Goal: Find specific page/section: Find specific page/section

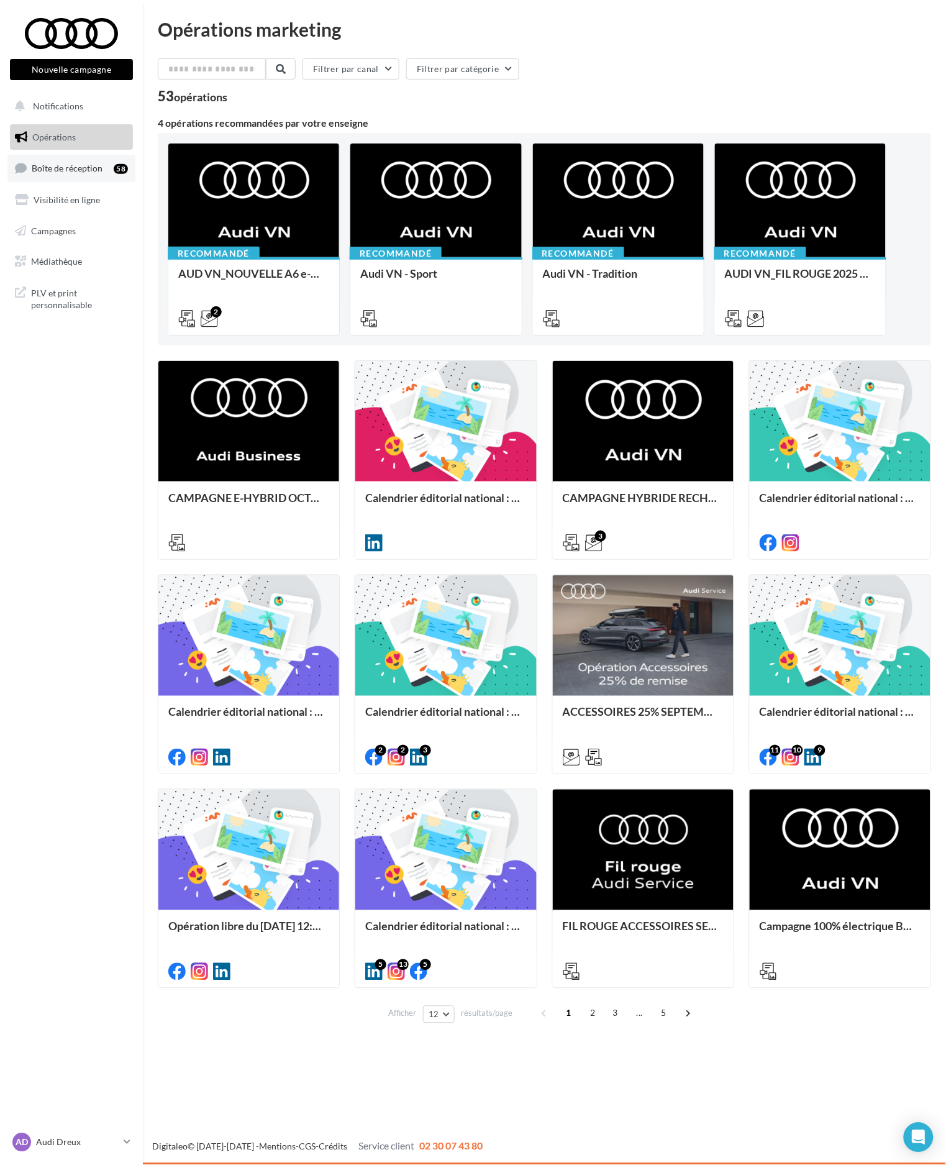
click at [73, 172] on span "Boîte de réception" at bounding box center [67, 168] width 71 height 11
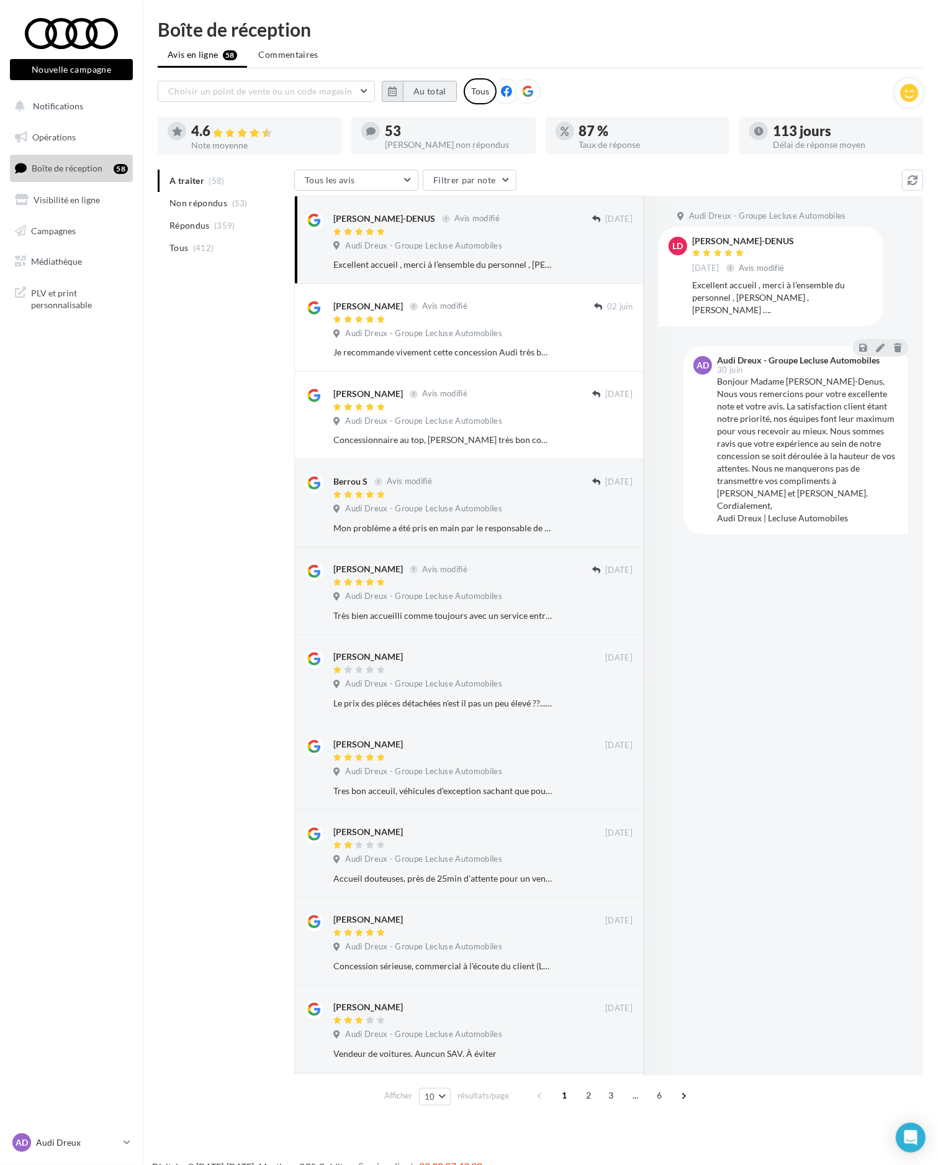
click at [421, 87] on button "Au total" at bounding box center [430, 91] width 54 height 21
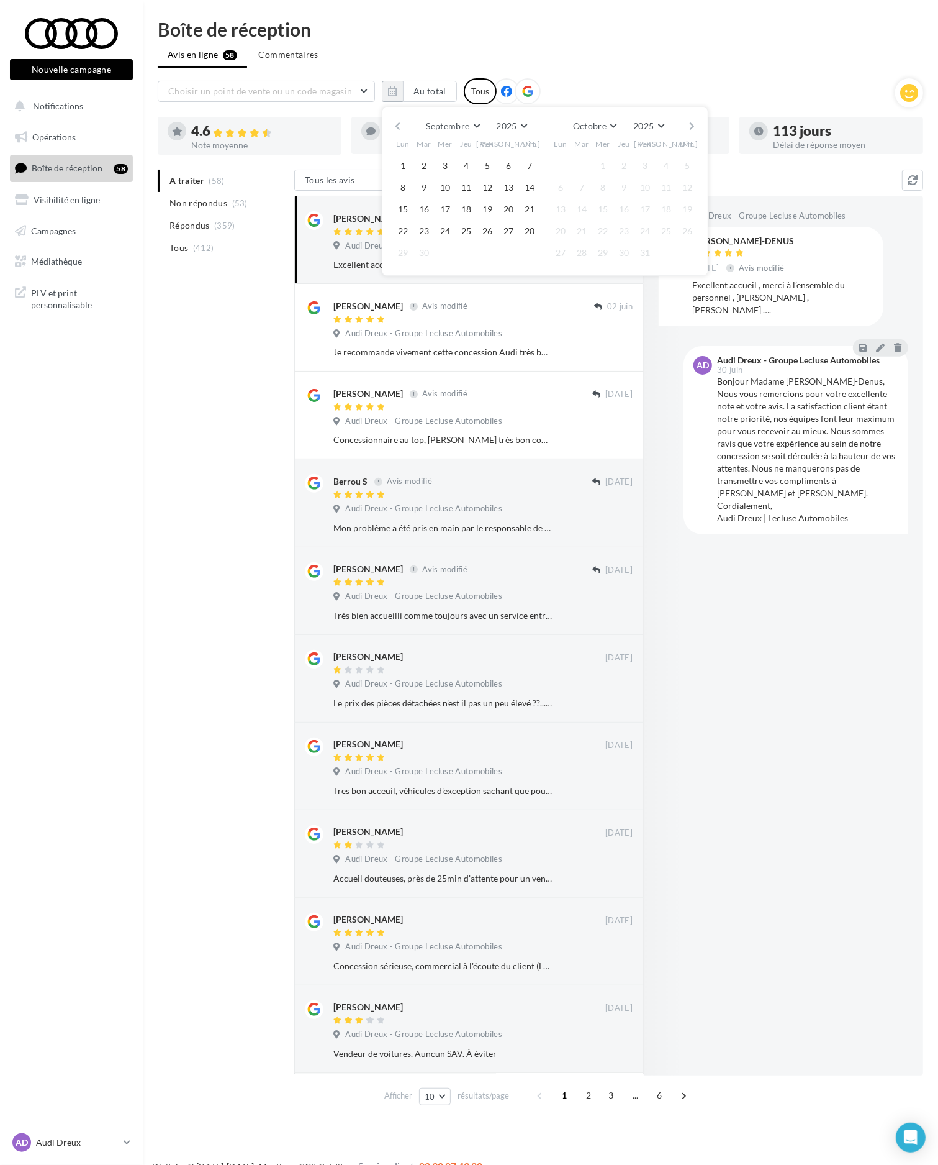
click at [403, 129] on div "Septembre [PERSON_NAME] Mars Avril Mai Juin Juillet Août Septembre Octobre Nove…" at bounding box center [545, 125] width 284 height 17
click at [401, 128] on button "button" at bounding box center [398, 125] width 11 height 17
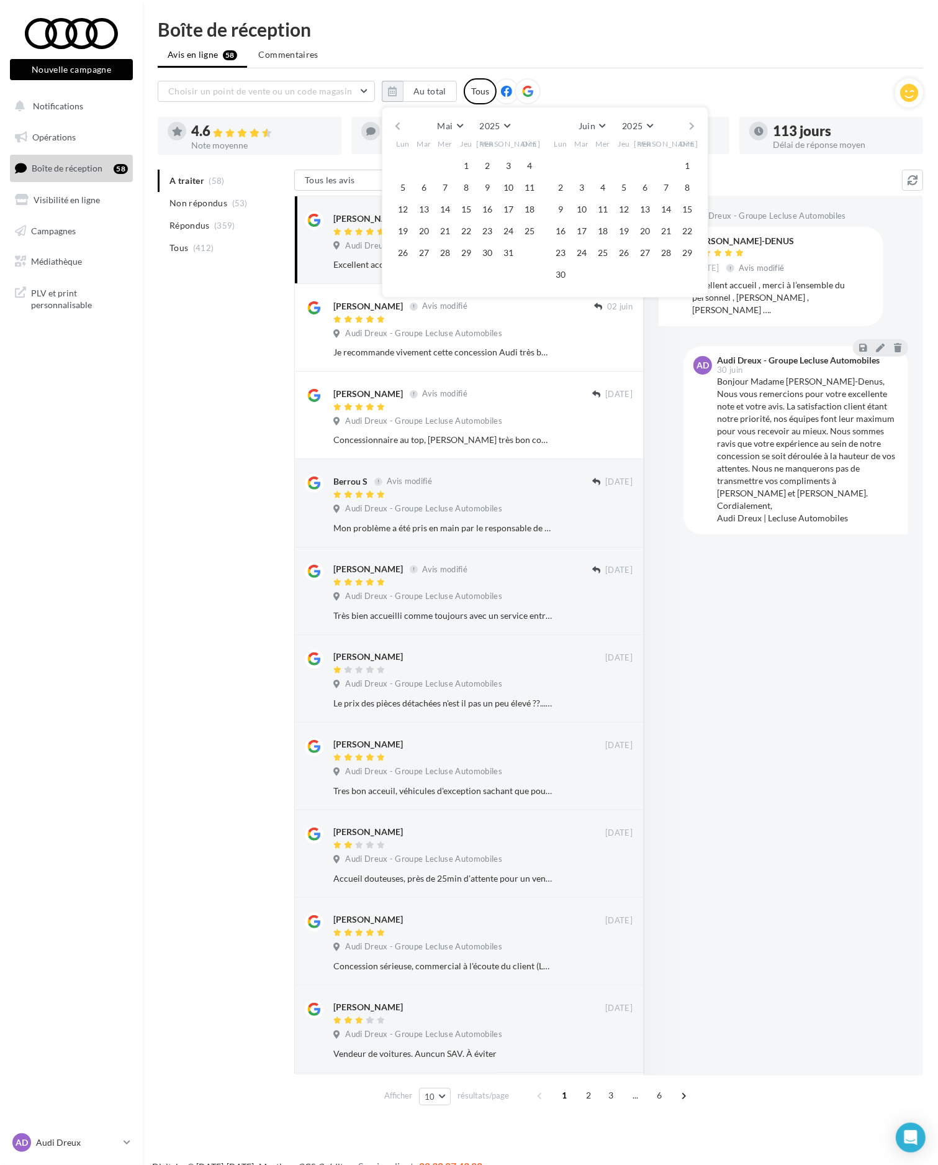
click at [401, 128] on button "button" at bounding box center [398, 125] width 11 height 17
click at [583, 165] on button "1" at bounding box center [582, 166] width 19 height 19
click at [691, 122] on button "button" at bounding box center [693, 125] width 11 height 17
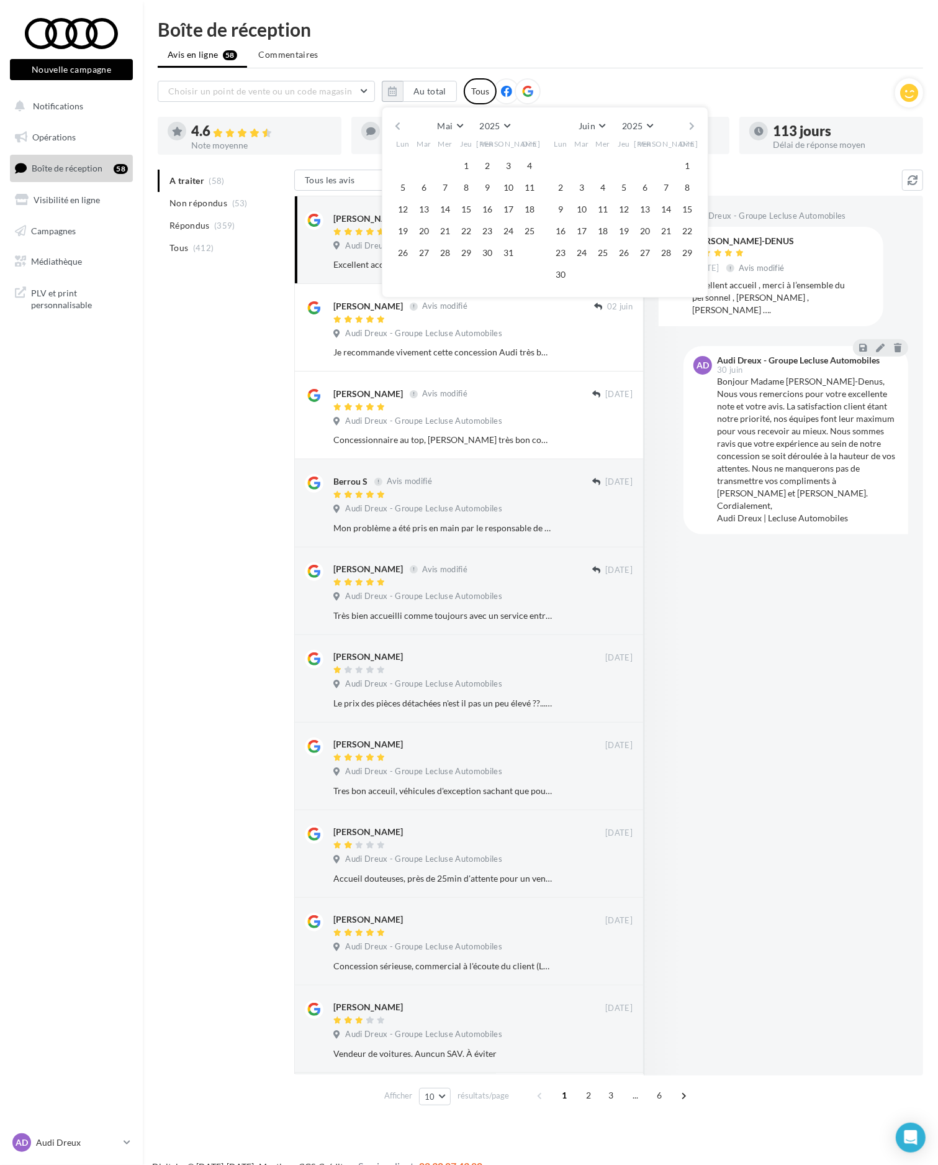
click at [691, 122] on button "button" at bounding box center [693, 125] width 11 height 17
click at [532, 234] on button "28" at bounding box center [529, 231] width 19 height 19
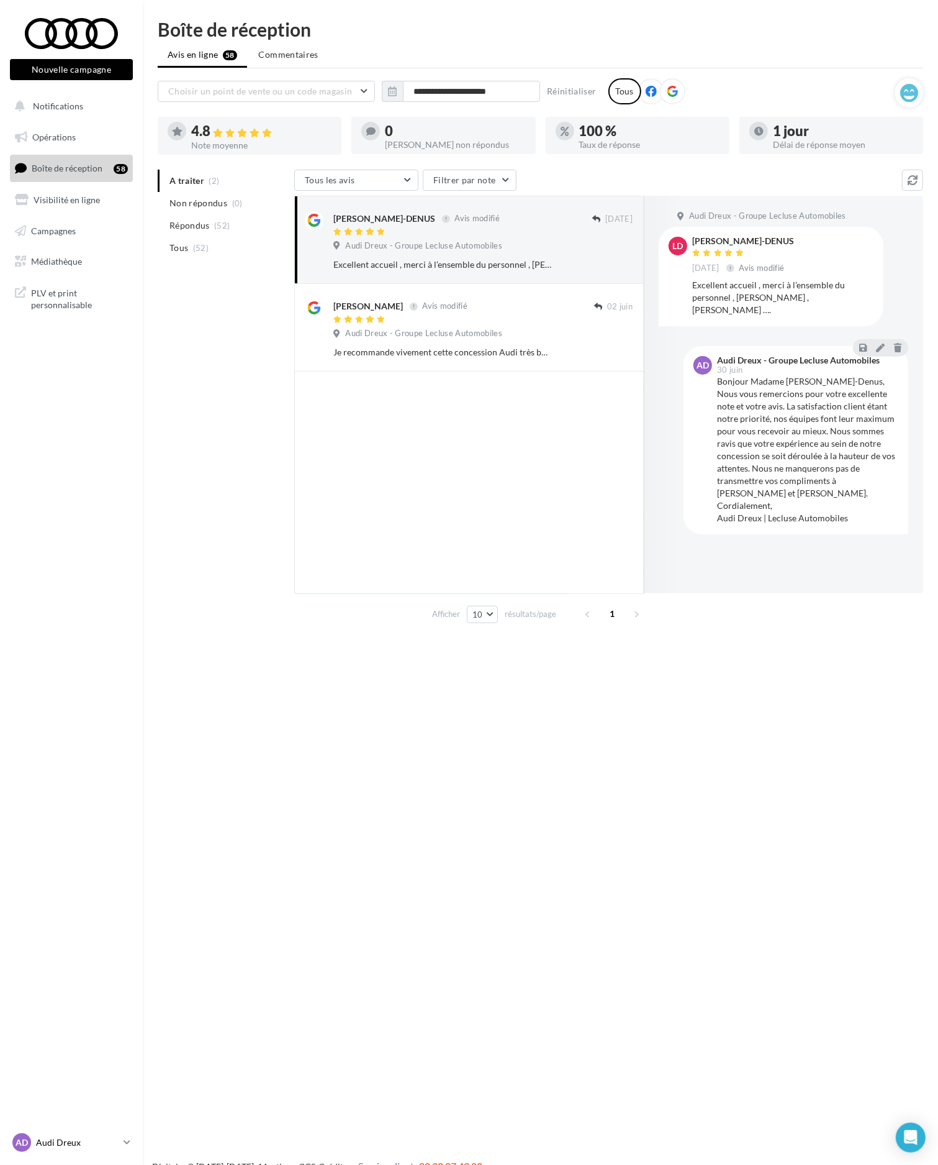
click at [111, 1147] on p "Audi Dreux" at bounding box center [77, 1142] width 83 height 12
click at [88, 1037] on p "Audi Evreux" at bounding box center [112, 1043] width 137 height 12
